Goal: Task Accomplishment & Management: Use online tool/utility

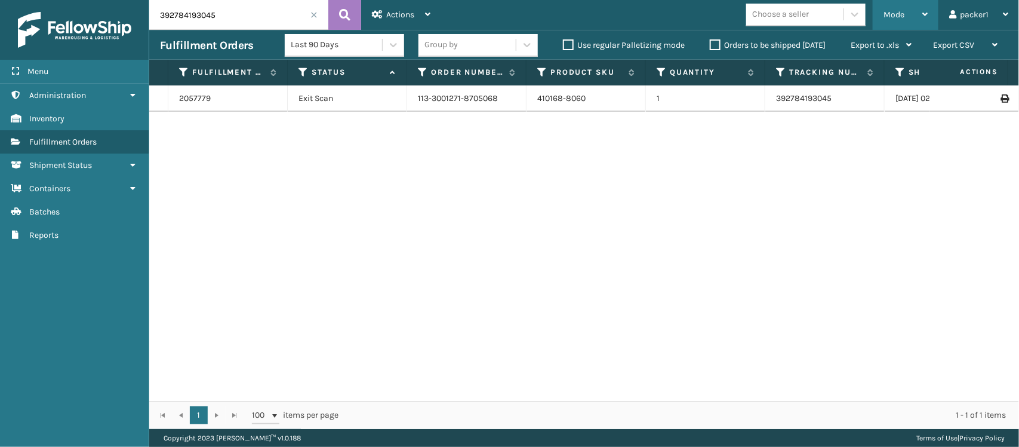
click at [906, 14] on div "Mode" at bounding box center [905, 15] width 44 height 30
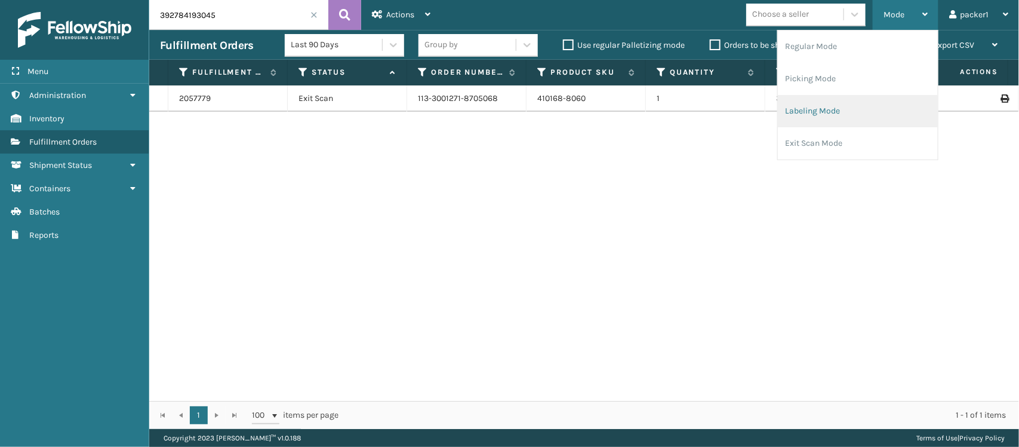
click at [806, 100] on li "Labeling Mode" at bounding box center [858, 111] width 160 height 32
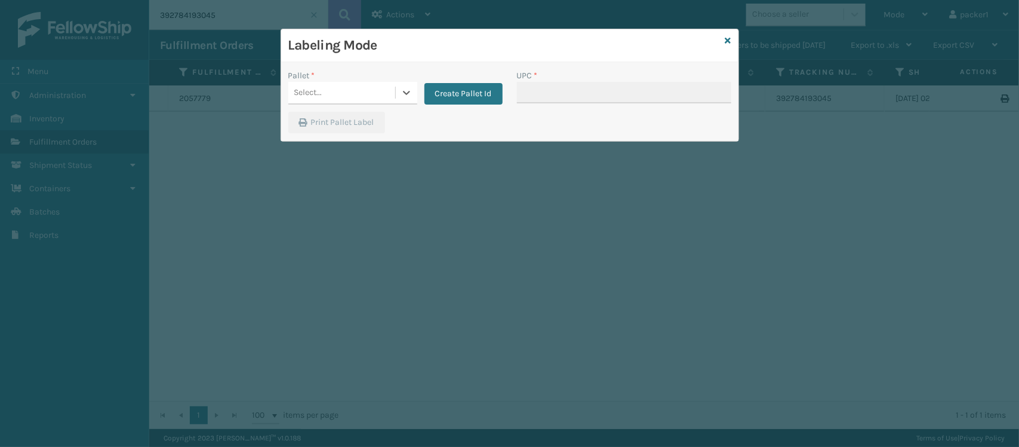
click at [349, 93] on div "Select..." at bounding box center [341, 93] width 107 height 20
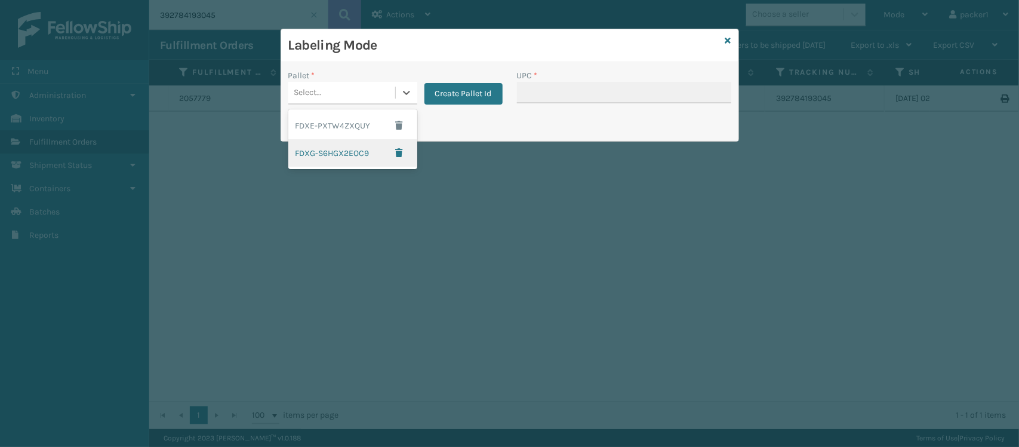
click at [322, 153] on div "FDXG-S6HGX2EOC9" at bounding box center [352, 152] width 129 height 27
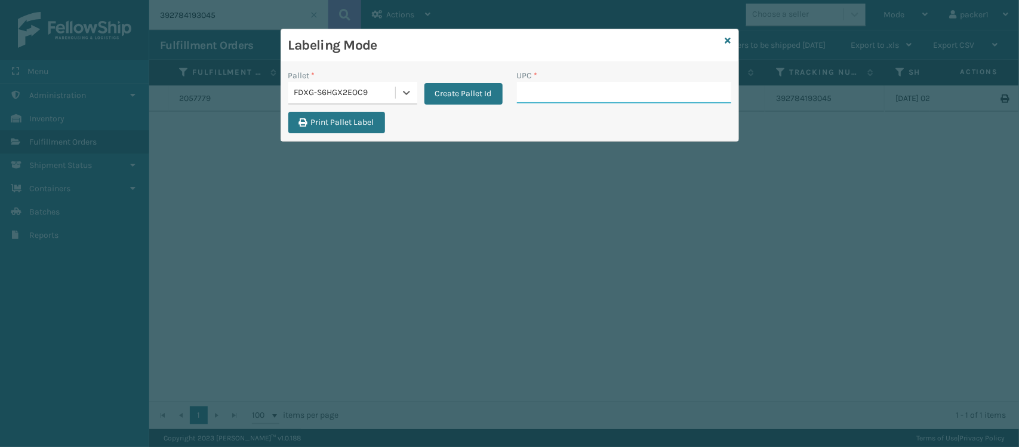
click at [572, 100] on input "UPC *" at bounding box center [624, 92] width 214 height 21
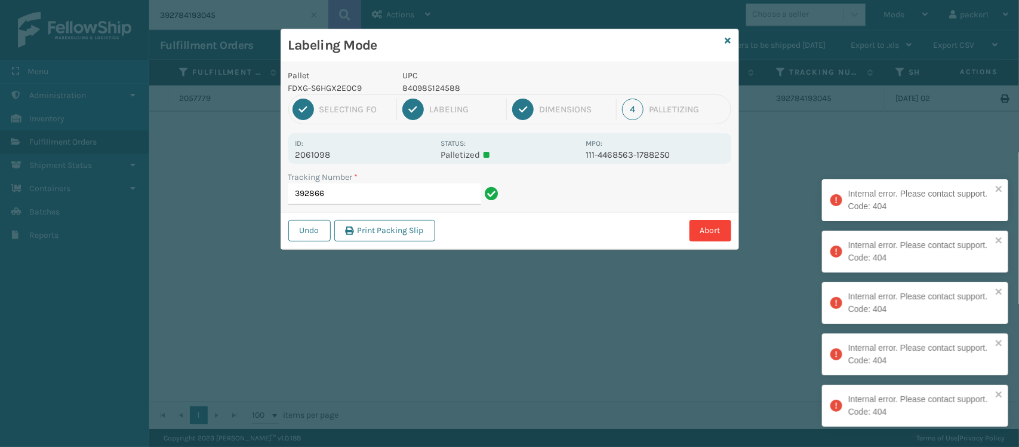
type input "392866"
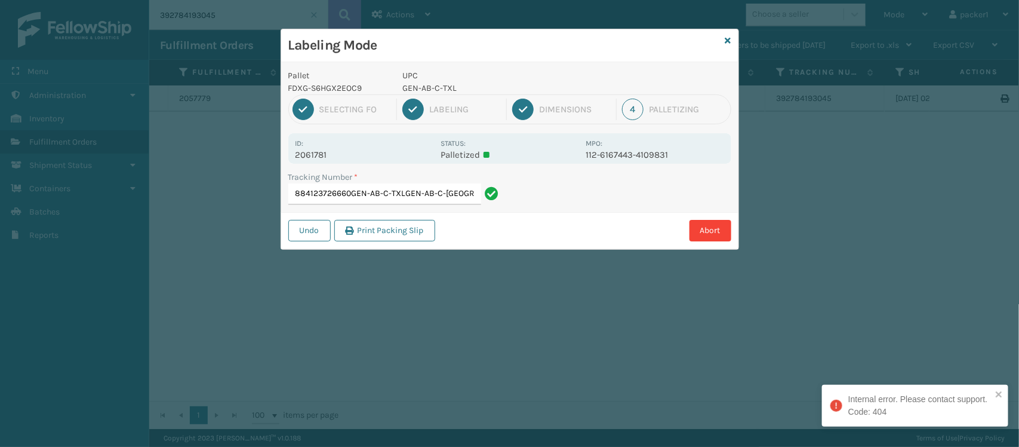
type input "884123726660GEN-AB-C-TXLGEN-AB-C-[GEOGRAPHIC_DATA]"
